Goal: Task Accomplishment & Management: Use online tool/utility

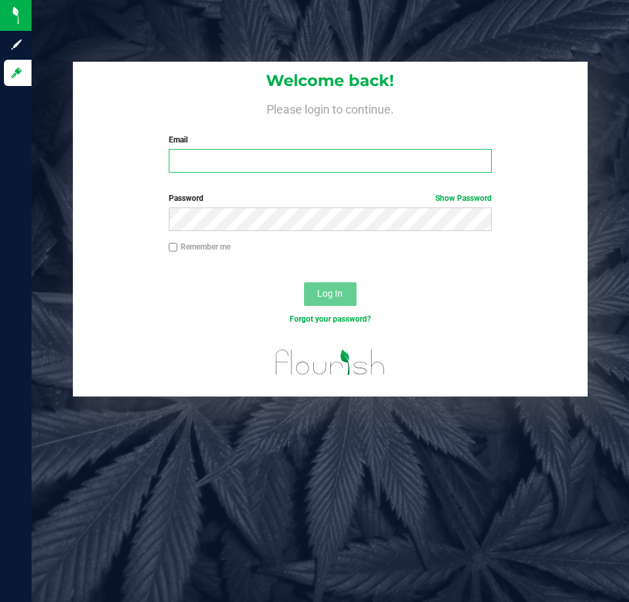
click at [366, 155] on input "Email" at bounding box center [330, 161] width 323 height 24
type input "j"
type input "[EMAIL_ADDRESS][DOMAIN_NAME]"
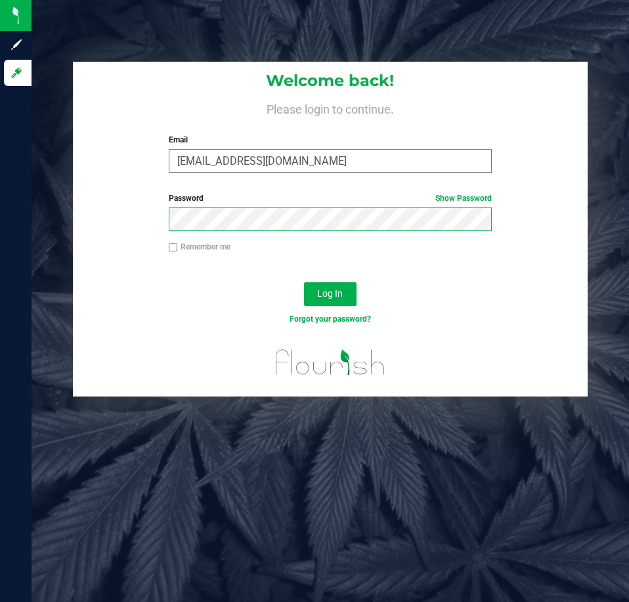
click at [304, 282] on button "Log In" at bounding box center [330, 294] width 53 height 24
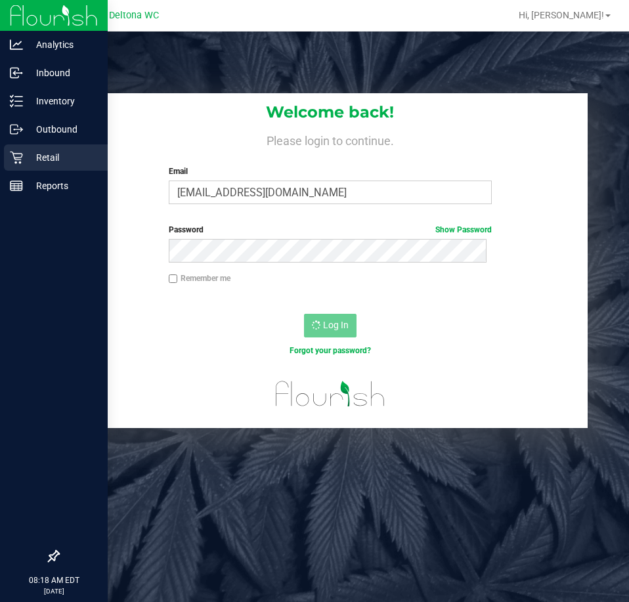
click at [19, 152] on icon at bounding box center [16, 157] width 13 height 13
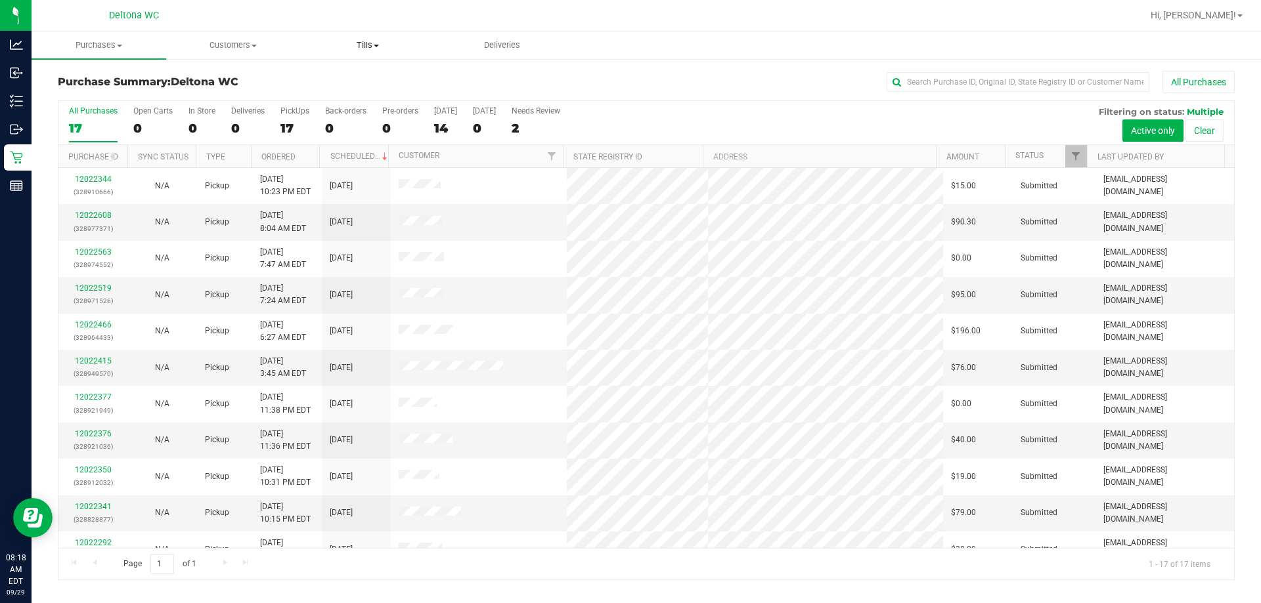
click at [355, 45] on span "Tills" at bounding box center [367, 45] width 133 height 12
click at [362, 75] on span "Manage tills" at bounding box center [345, 79] width 89 height 11
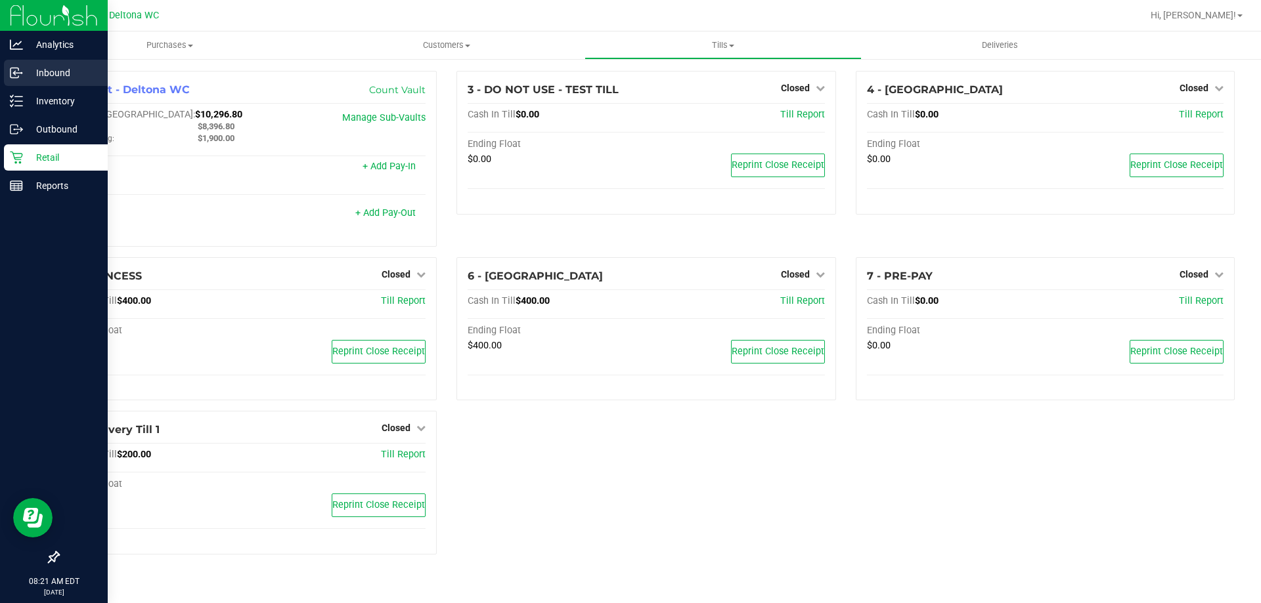
click at [25, 72] on p "Inbound" at bounding box center [62, 73] width 79 height 16
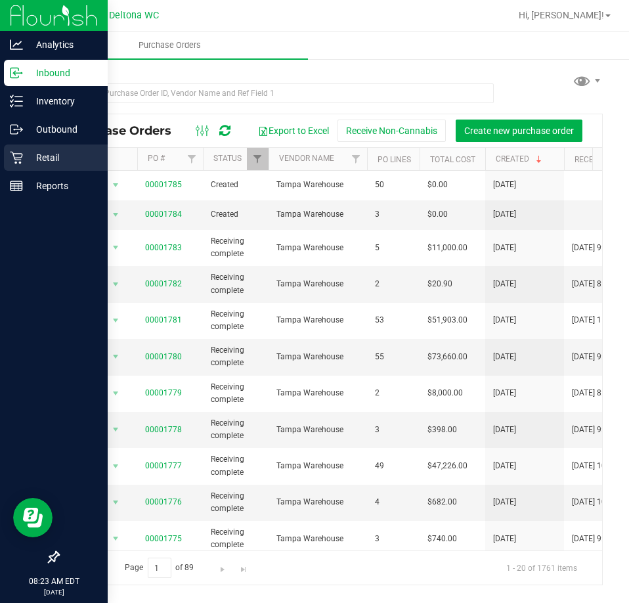
click at [23, 167] on div "Retail" at bounding box center [56, 157] width 104 height 26
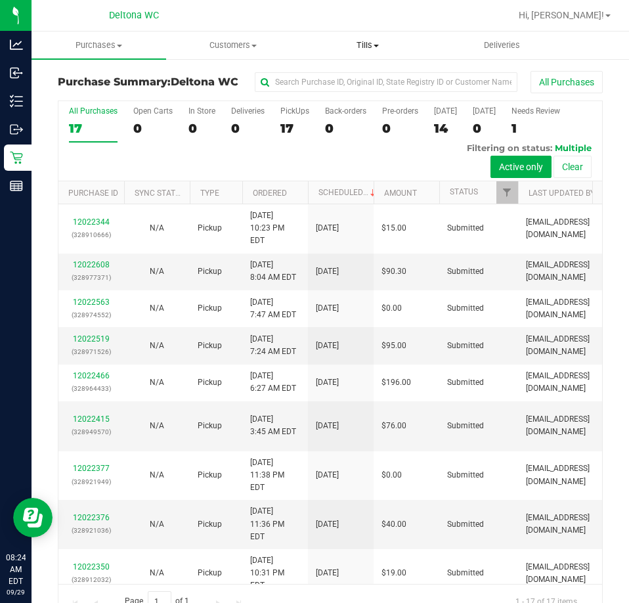
click at [364, 33] on uib-tab-heading "Tills Manage tills Reconcile e-payments" at bounding box center [367, 45] width 133 height 26
click at [353, 79] on span "Manage tills" at bounding box center [345, 79] width 89 height 11
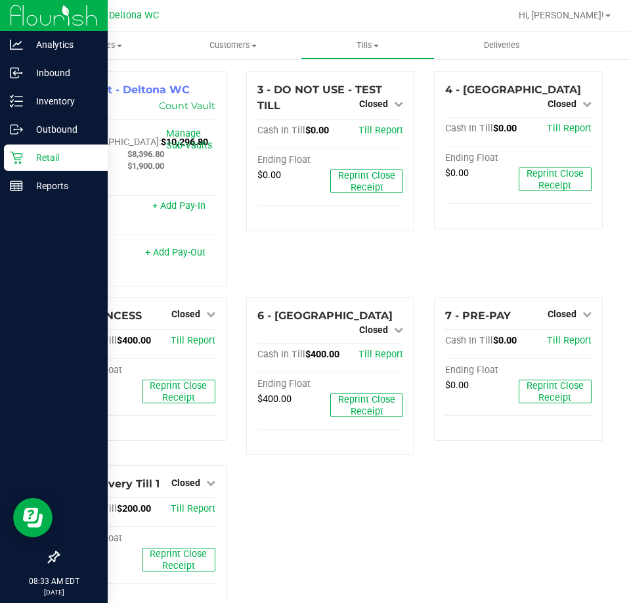
click at [29, 152] on p "Retail" at bounding box center [62, 158] width 79 height 16
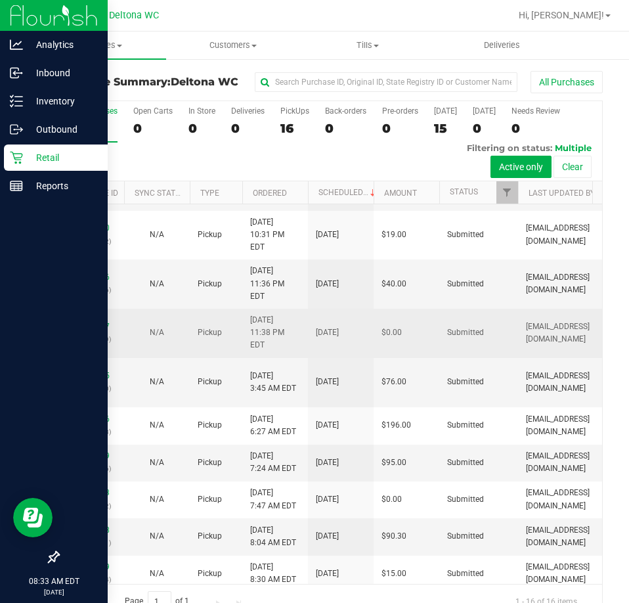
scroll to position [263, 0]
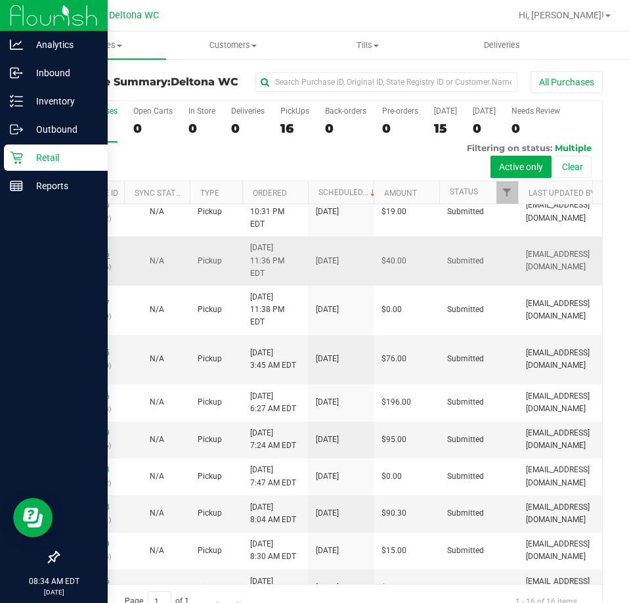
click at [97, 259] on link "12022376" at bounding box center [91, 253] width 37 height 9
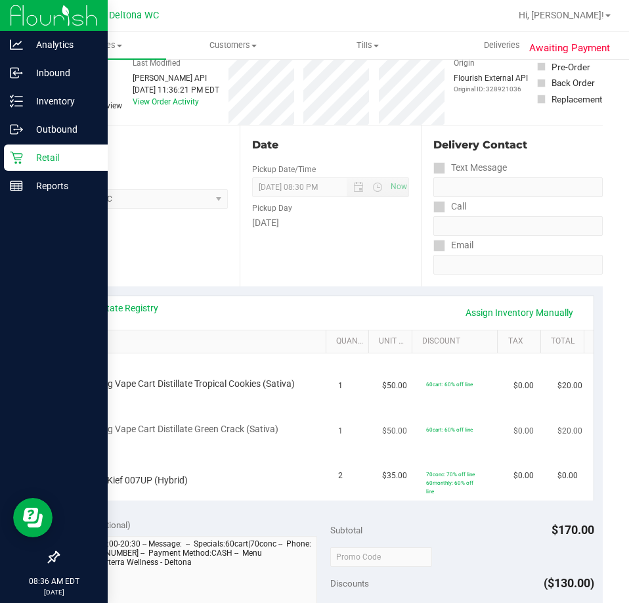
scroll to position [197, 0]
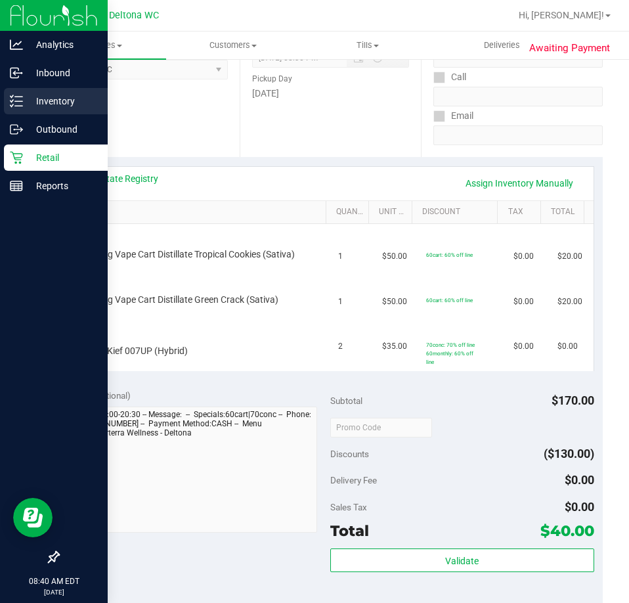
click at [18, 101] on line at bounding box center [18, 101] width 7 height 0
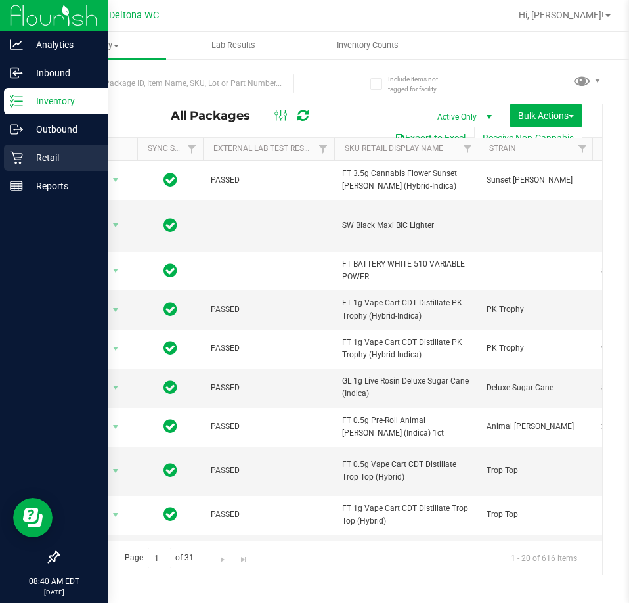
click at [14, 154] on icon at bounding box center [16, 157] width 13 height 13
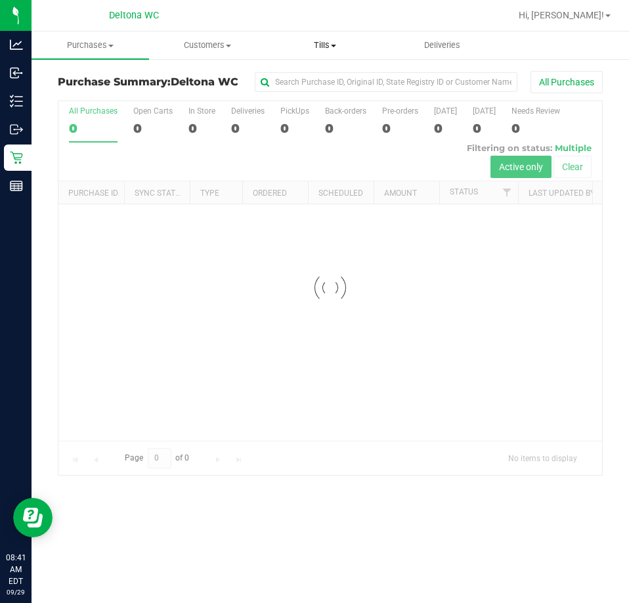
click at [332, 47] on span "Tills" at bounding box center [325, 45] width 116 height 12
click at [293, 85] on li "Manage tills" at bounding box center [331, 80] width 131 height 16
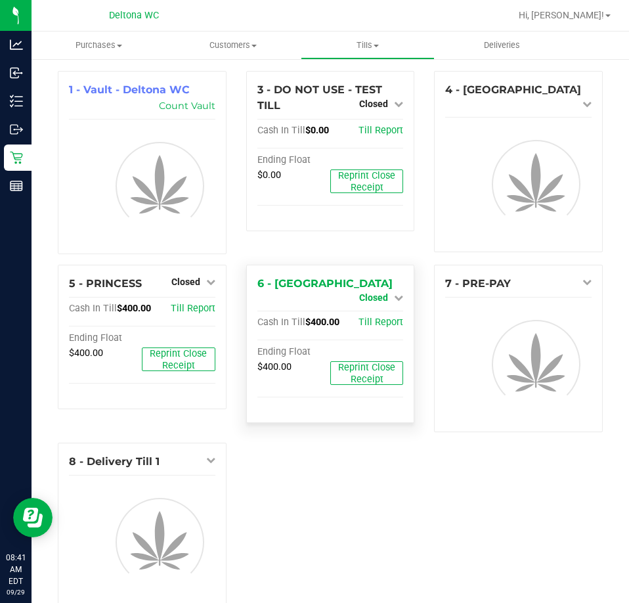
click at [394, 293] on icon at bounding box center [398, 297] width 9 height 9
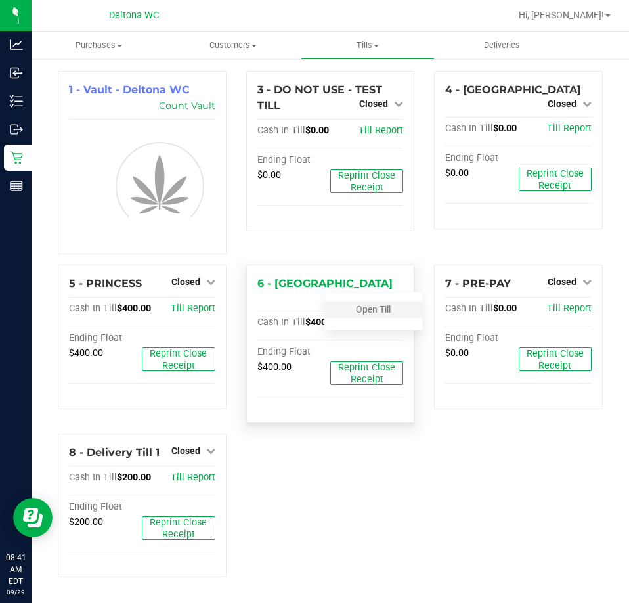
click at [377, 316] on div "Open Till" at bounding box center [373, 309] width 97 height 16
click at [379, 311] on link "Open Till" at bounding box center [373, 309] width 35 height 11
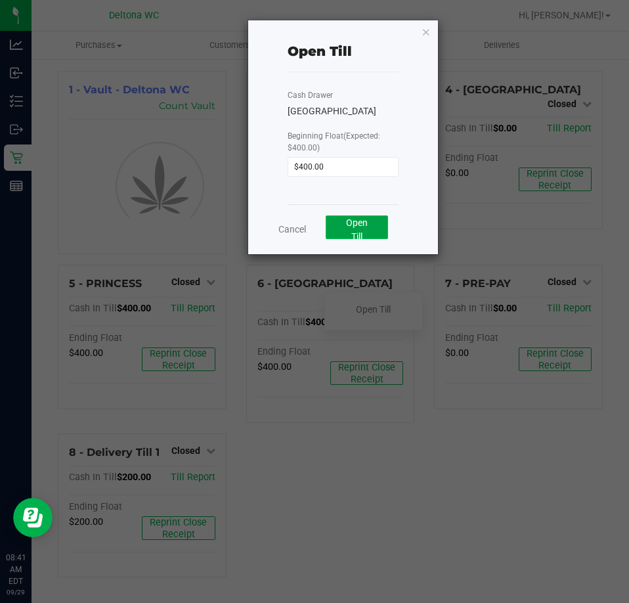
click at [358, 228] on button "Open Till" at bounding box center [357, 227] width 62 height 24
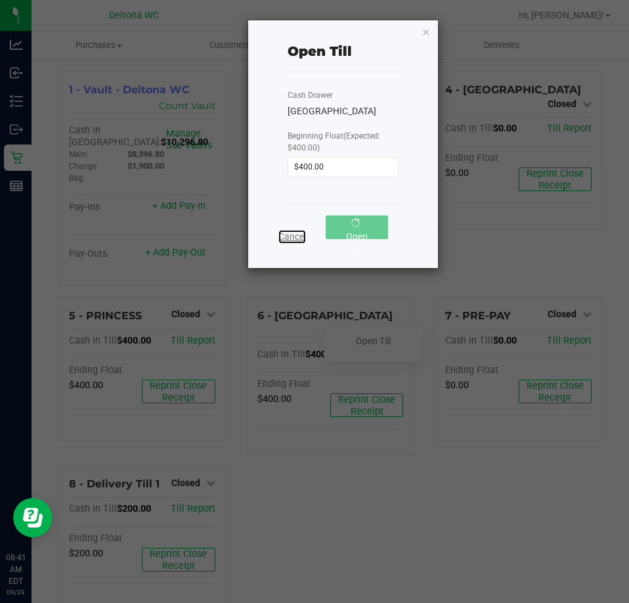
click at [297, 234] on link "Cancel" at bounding box center [292, 237] width 28 height 14
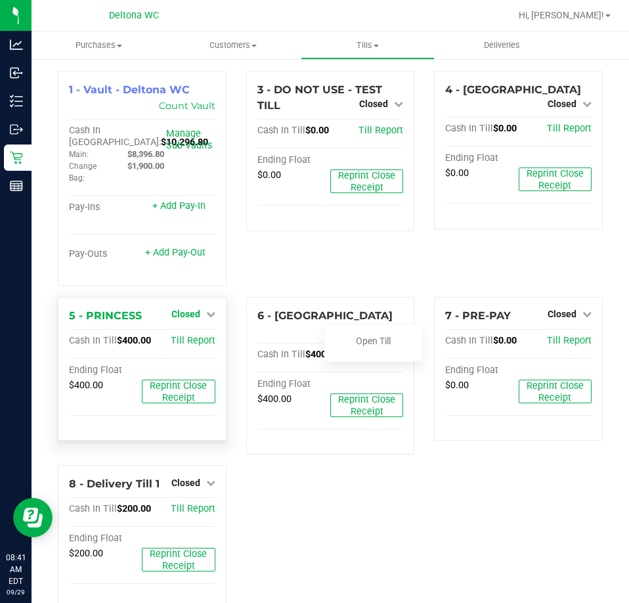
click at [197, 313] on link "Closed" at bounding box center [193, 314] width 44 height 11
click at [186, 349] on div "Open Till" at bounding box center [185, 341] width 97 height 16
click at [190, 344] on link "Open Till" at bounding box center [185, 341] width 35 height 11
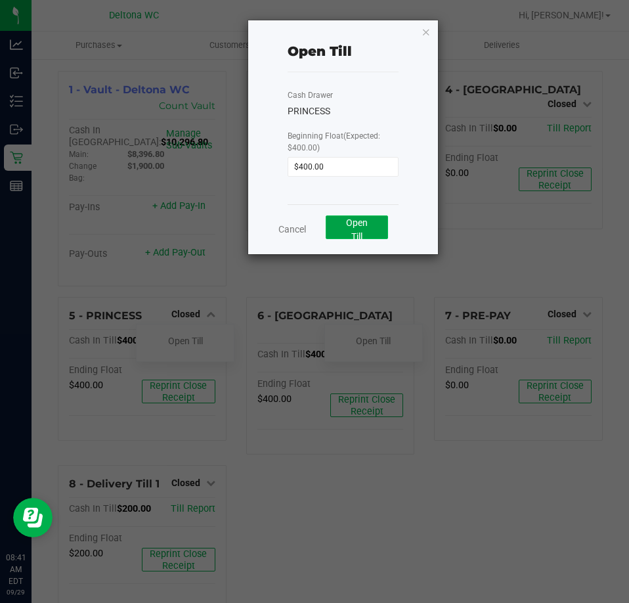
click at [357, 230] on button "Open Till" at bounding box center [357, 227] width 62 height 24
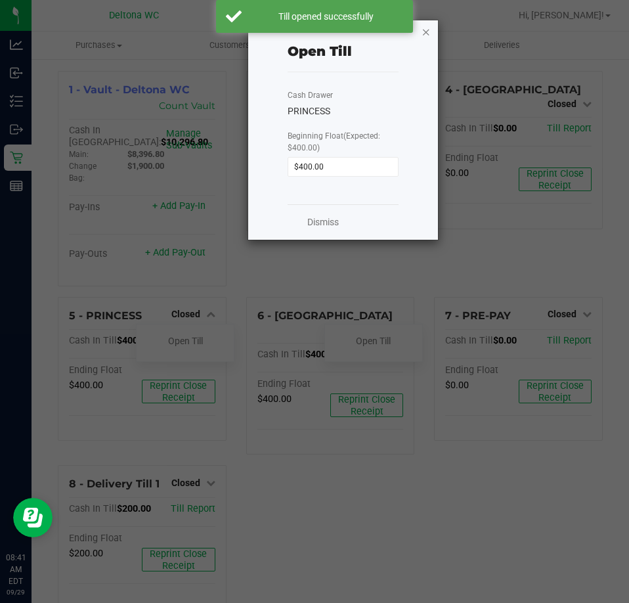
click at [425, 33] on icon "button" at bounding box center [426, 32] width 9 height 16
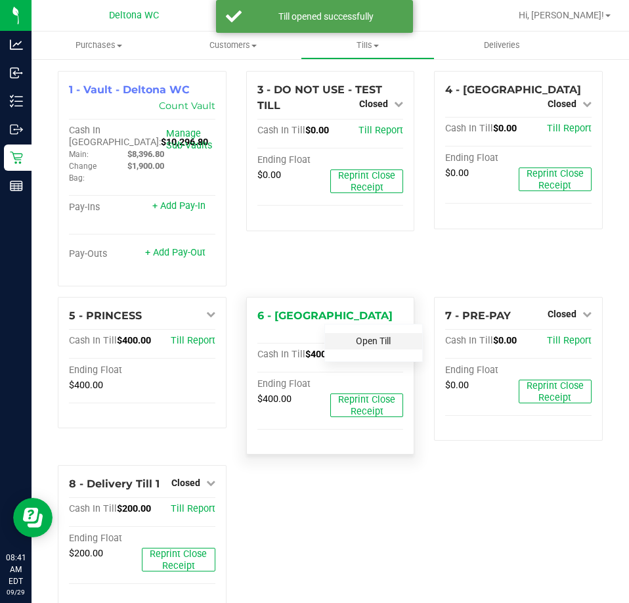
click at [368, 339] on link "Open Till" at bounding box center [373, 341] width 35 height 11
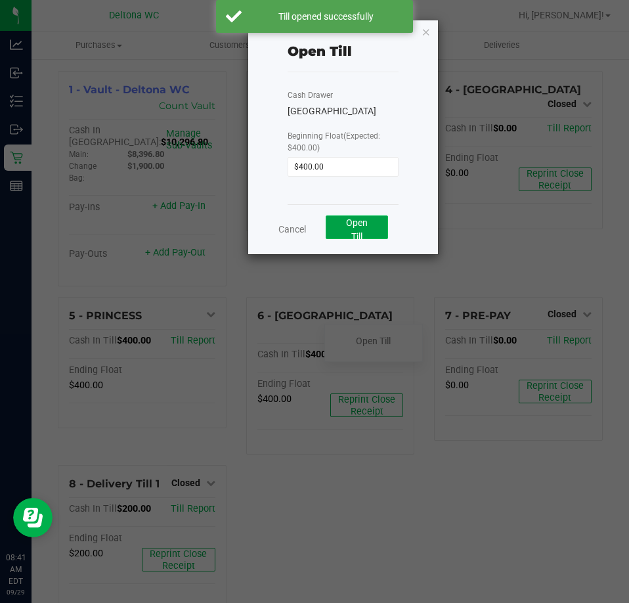
click at [346, 222] on span "Open Till" at bounding box center [357, 229] width 22 height 24
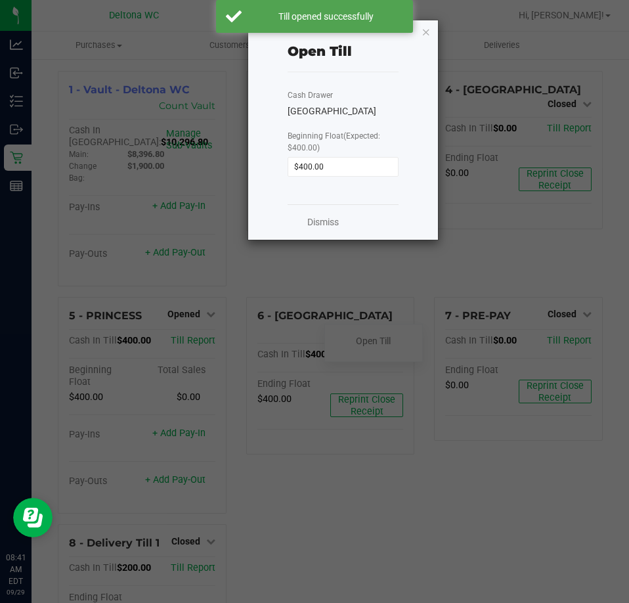
click at [429, 31] on icon "button" at bounding box center [426, 32] width 9 height 16
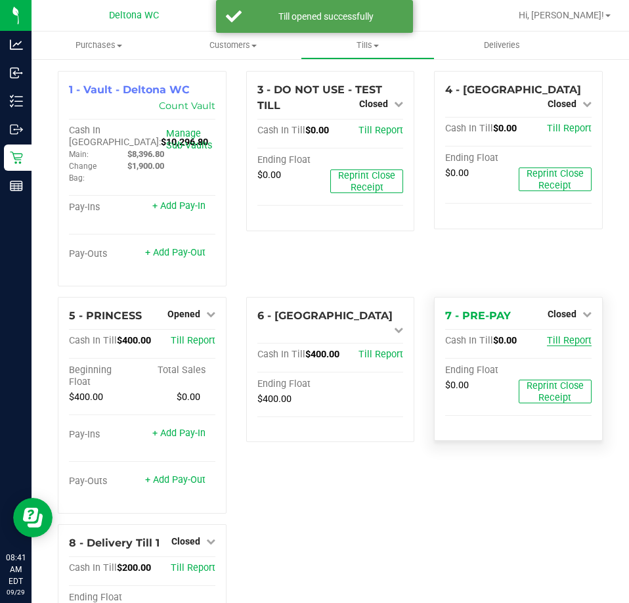
drag, startPoint x: 573, startPoint y: 318, endPoint x: 552, endPoint y: 343, distance: 32.6
click at [569, 322] on div "Closed" at bounding box center [570, 314] width 44 height 16
click at [559, 314] on span "Closed" at bounding box center [562, 314] width 29 height 11
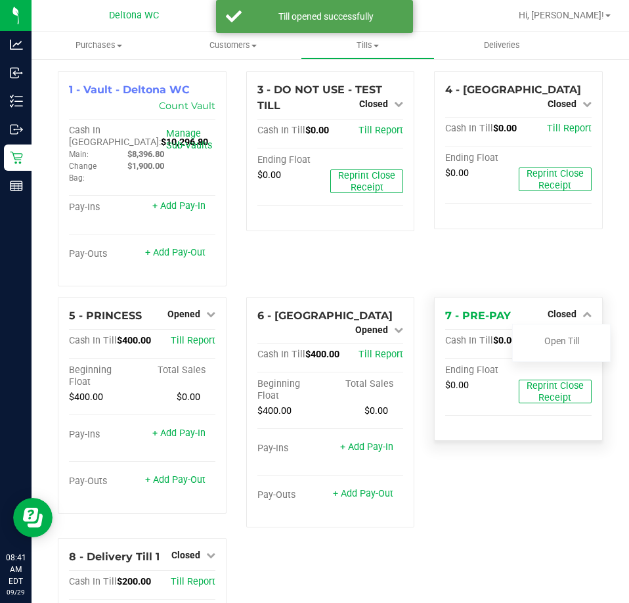
click at [542, 353] on div at bounding box center [561, 350] width 97 height 3
click at [545, 345] on link "Open Till" at bounding box center [561, 341] width 35 height 11
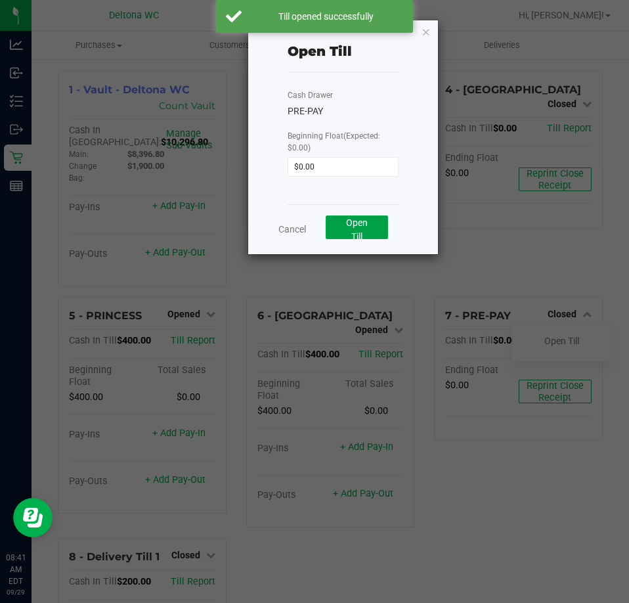
drag, startPoint x: 354, startPoint y: 224, endPoint x: 359, endPoint y: 215, distance: 10.6
click at [354, 225] on span "Open Till" at bounding box center [357, 229] width 22 height 24
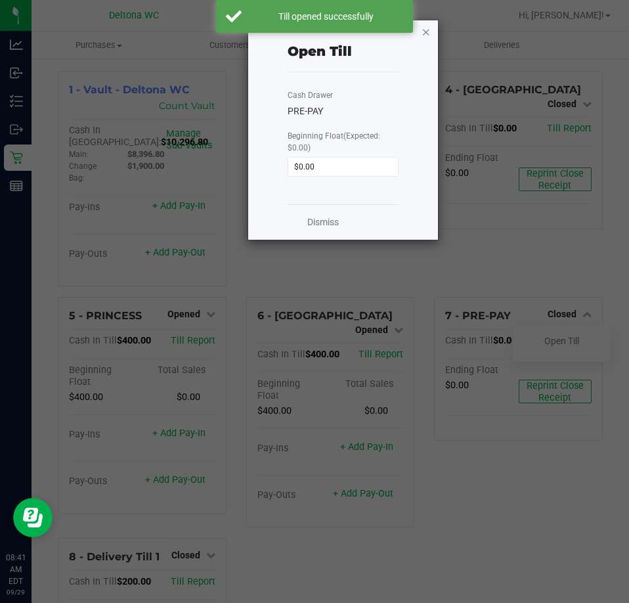
click at [425, 29] on icon "button" at bounding box center [426, 32] width 9 height 16
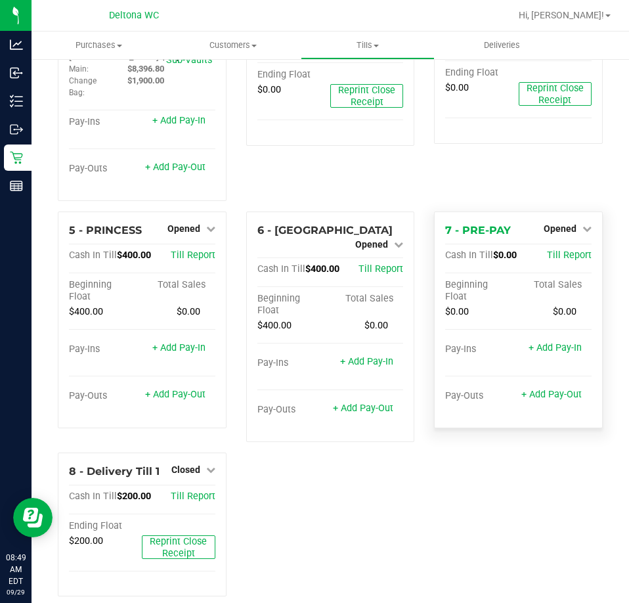
scroll to position [91, 0]
